Goal: Obtain resource: Obtain resource

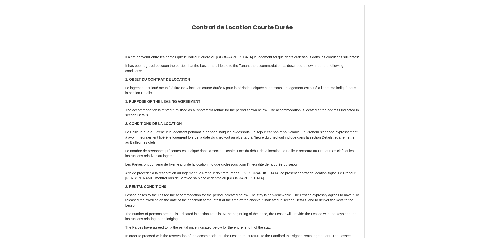
type input "[PHONE_NUMBER]"
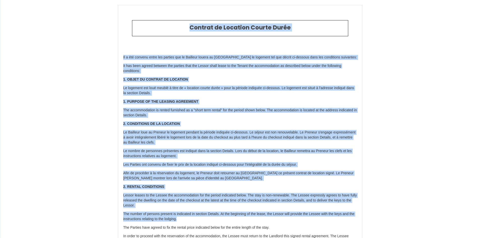
drag, startPoint x: 177, startPoint y: 23, endPoint x: 383, endPoint y: 220, distance: 285.2
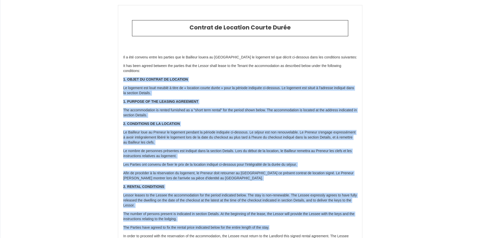
drag, startPoint x: 314, startPoint y: 74, endPoint x: 351, endPoint y: 223, distance: 154.1
click at [352, 218] on p "The number of persons present is indicated in section Details. At the beginning…" at bounding box center [240, 217] width 234 height 10
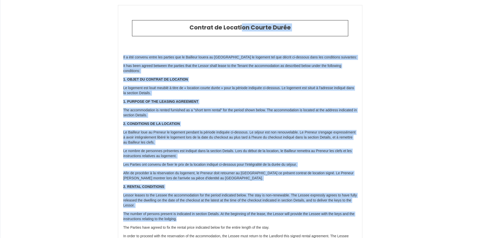
drag, startPoint x: 352, startPoint y: 218, endPoint x: 229, endPoint y: 28, distance: 226.2
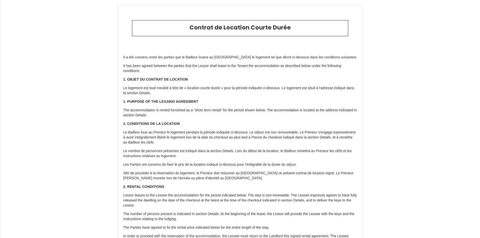
click at [229, 28] on h2 "Contrat de Location Courte Durée" at bounding box center [240, 27] width 208 height 7
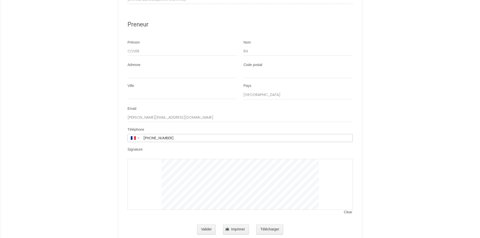
scroll to position [1002, 0]
